Goal: Navigation & Orientation: Find specific page/section

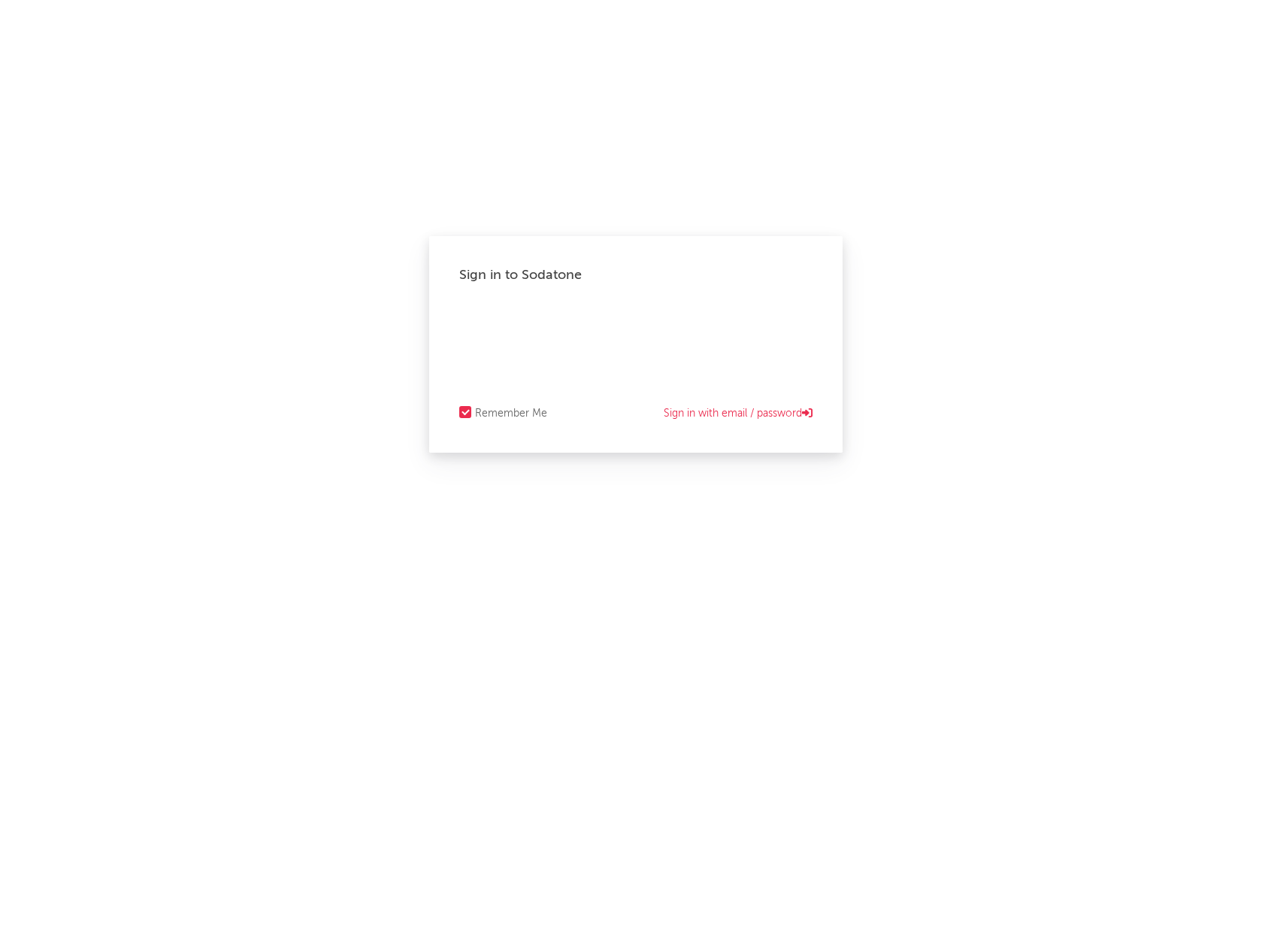
select select "other"
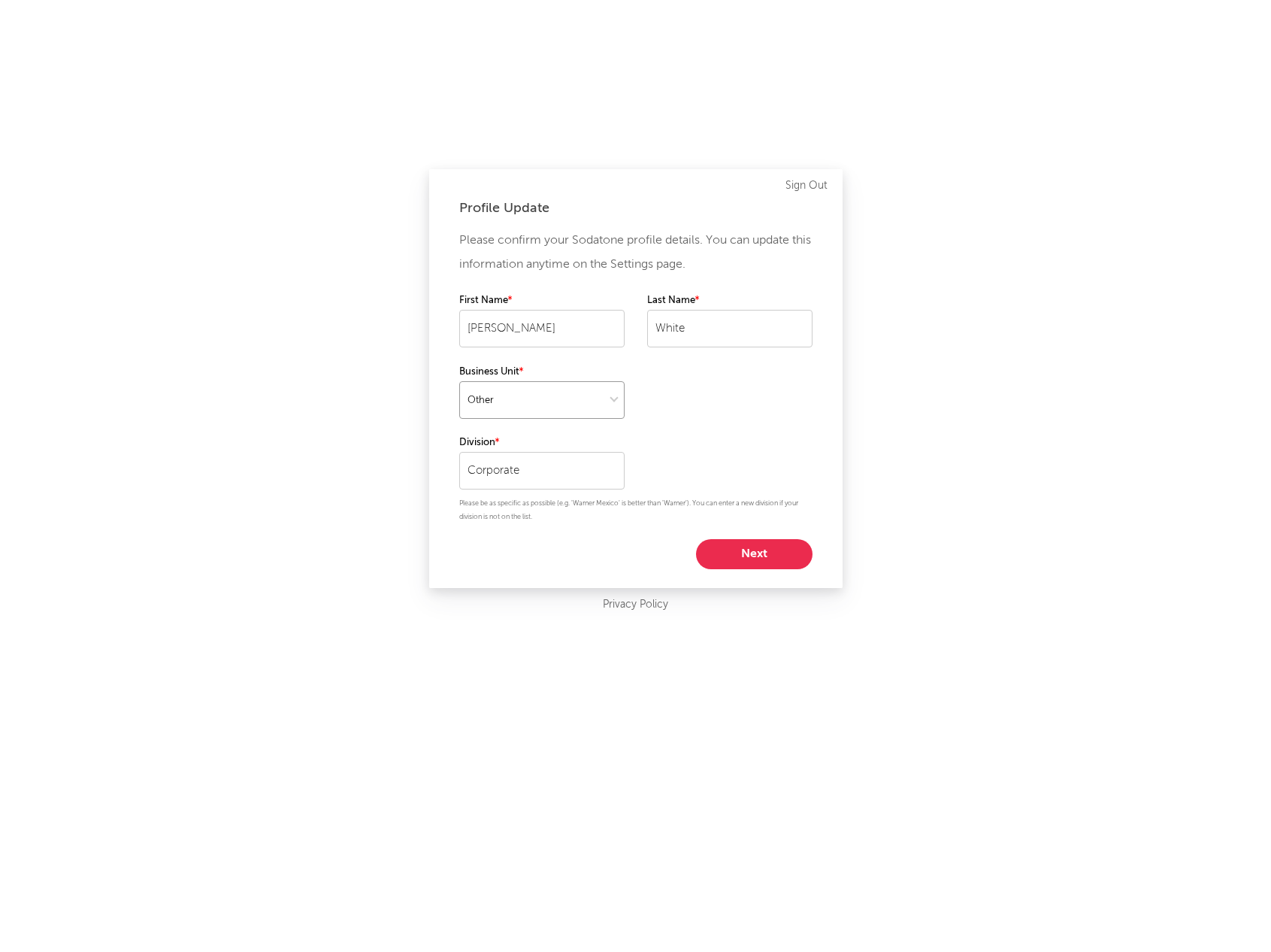
click at [595, 402] on select at bounding box center [542, 400] width 165 height 38
click at [727, 546] on button "Next" at bounding box center [754, 554] width 116 height 30
select select "other"
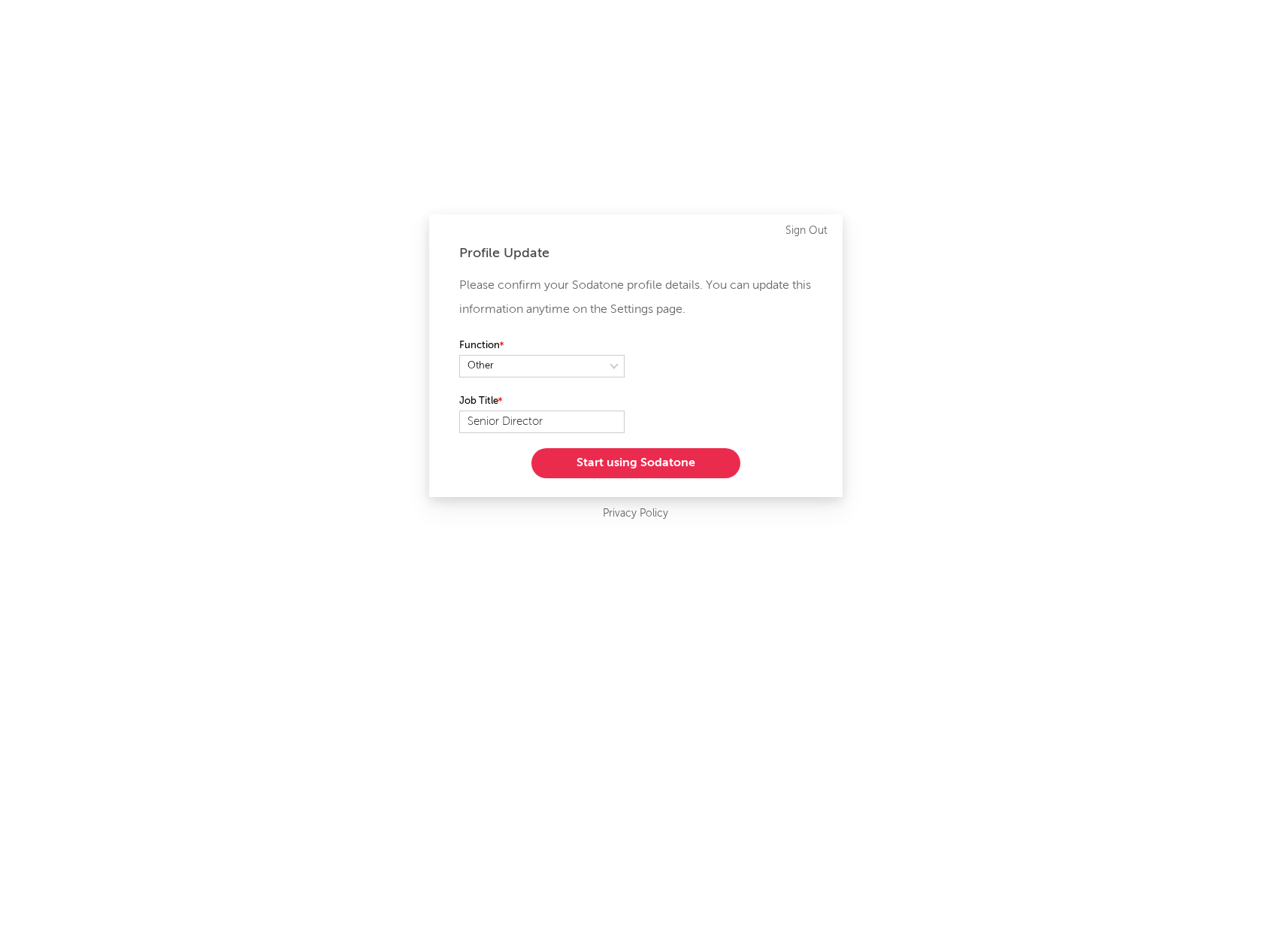
click at [595, 464] on button "Start using Sodatone" at bounding box center [636, 464] width 209 height 30
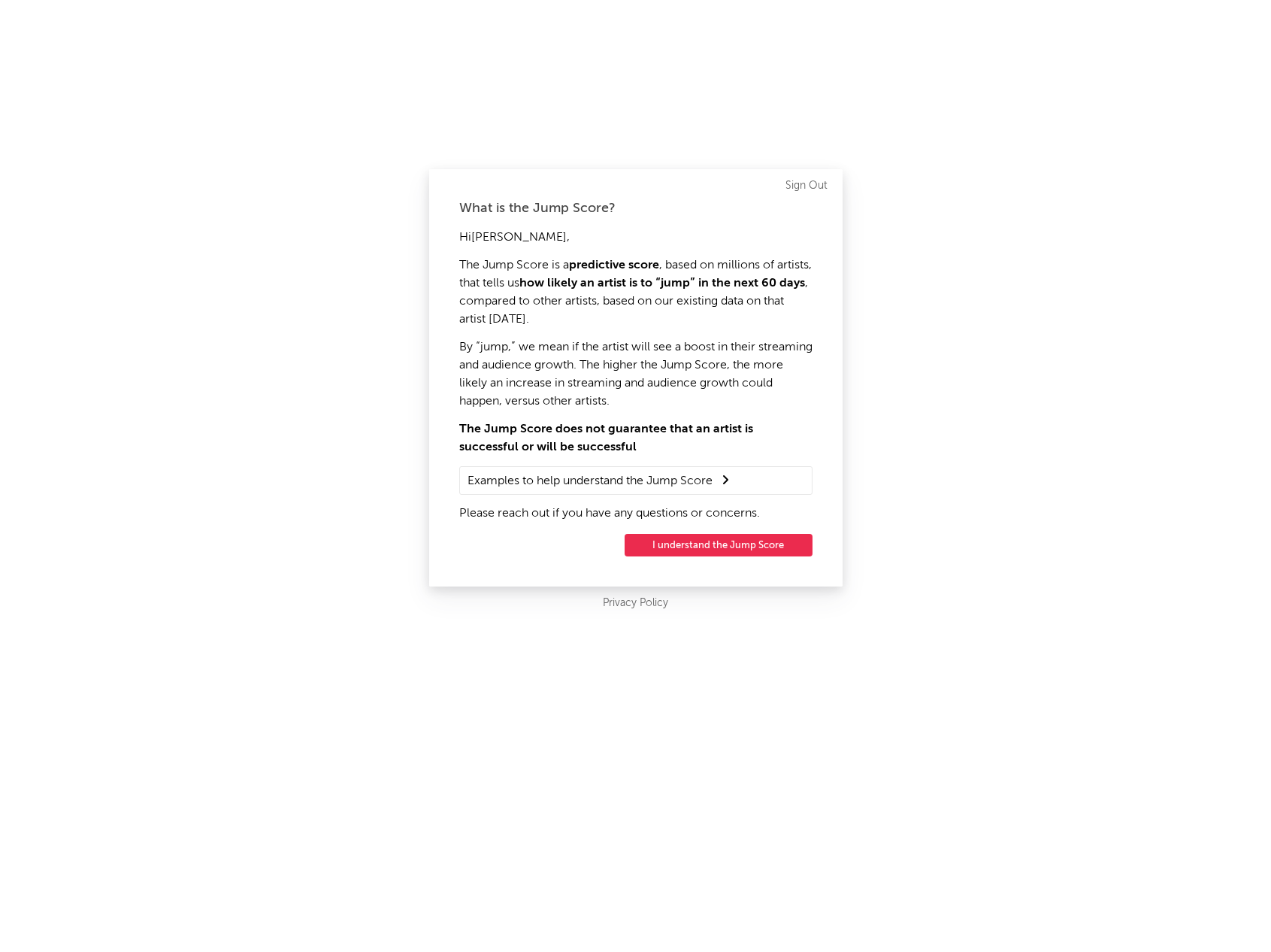
click at [656, 544] on button "I understand the Jump Score" at bounding box center [718, 545] width 188 height 23
